Goal: Information Seeking & Learning: Learn about a topic

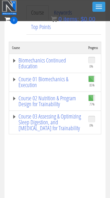
scroll to position [158, 0]
click at [16, 105] on link "Course 02 Nutrition & Program Design for Trainability" at bounding box center [47, 102] width 70 height 12
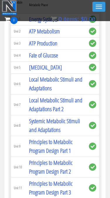
scroll to position [438, 0]
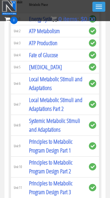
click at [63, 117] on link "Systemic Metabolic Stimuli and Adaptations" at bounding box center [54, 125] width 51 height 17
click at [58, 117] on link "Systemic Metabolic Stimuli and Adaptations" at bounding box center [54, 125] width 51 height 17
click at [57, 117] on link "Systemic Metabolic Stimuli and Adaptations" at bounding box center [54, 125] width 51 height 17
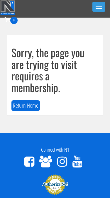
click at [98, 11] on button "Toggle navigation" at bounding box center [98, 7] width 13 height 10
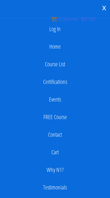
click at [51, 32] on link "Log In" at bounding box center [55, 29] width 104 height 12
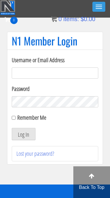
type input "kaylee@kayleekfitness.com"
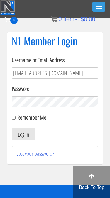
click at [23, 134] on button "Log In" at bounding box center [24, 134] width 24 height 12
click at [18, 132] on button "Log In" at bounding box center [24, 134] width 24 height 12
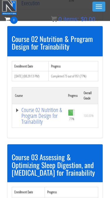
scroll to position [282, 0]
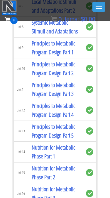
scroll to position [940, 0]
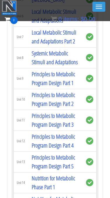
click at [43, 66] on link "Systemic Metabolic Stimuli and Adaptations" at bounding box center [55, 57] width 46 height 17
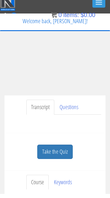
scroll to position [4, 0]
